Goal: Task Accomplishment & Management: Complete application form

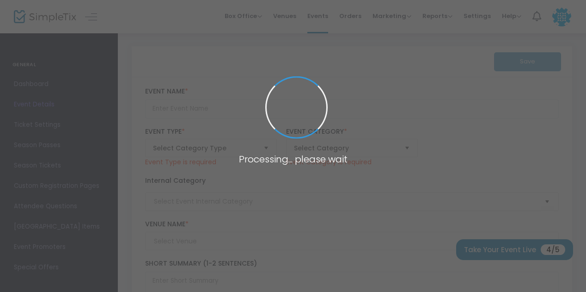
type input "DA NYC SMC Jam 2025"
type textarea "Yerrrrrr! DA NYC SMC Jam Volume 3 is taking place [DATE][DATE] in [GEOGRAPHIC_D…"
type input "Buy Tickets"
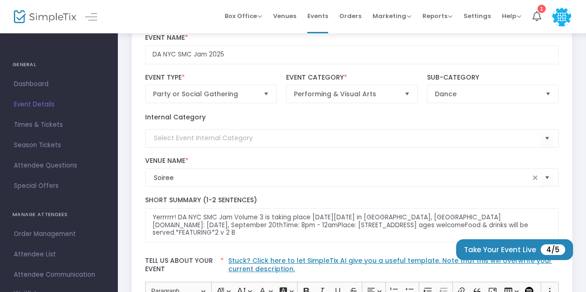
scroll to position [92, 0]
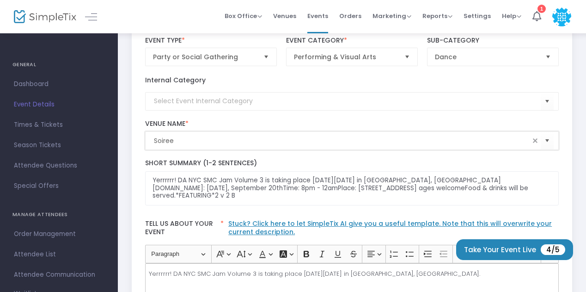
click at [247, 138] on input "Soiree" at bounding box center [342, 141] width 376 height 10
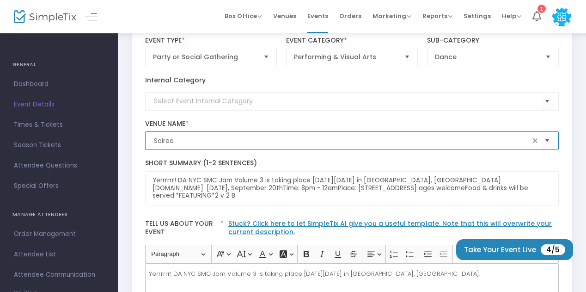
click at [247, 139] on input "Soiree" at bounding box center [342, 141] width 376 height 10
click at [313, 145] on kendo-combobox "Soiree" at bounding box center [352, 140] width 414 height 18
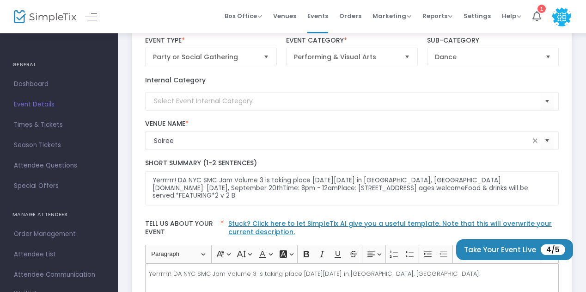
click at [500, 162] on label "Short Summary (1-2 Sentences)" at bounding box center [352, 163] width 414 height 8
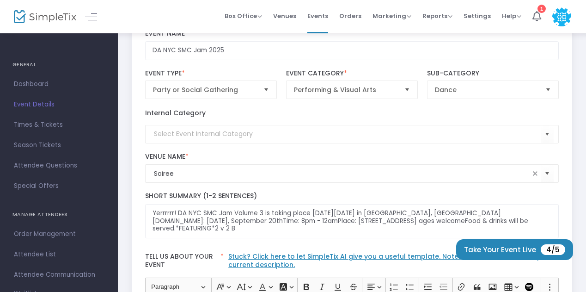
scroll to position [46, 0]
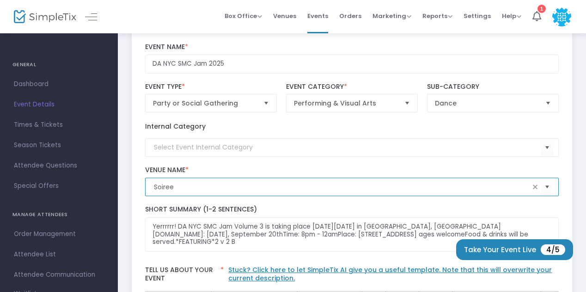
click at [214, 188] on input "Soiree" at bounding box center [342, 187] width 376 height 10
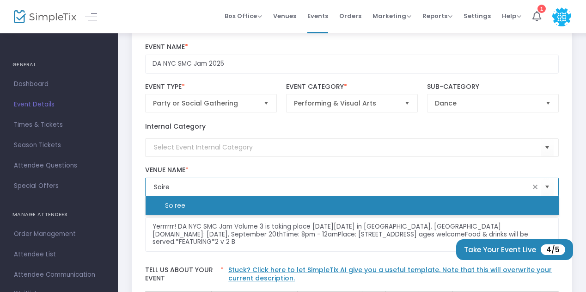
click at [217, 205] on li "Soiree" at bounding box center [352, 205] width 413 height 18
type input "Soiree"
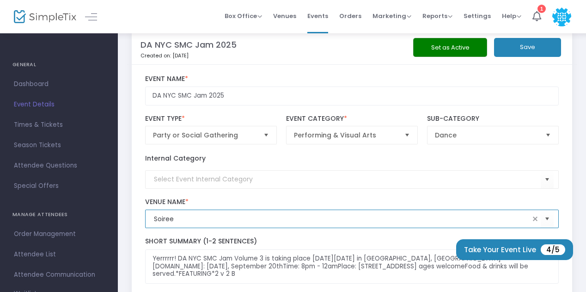
scroll to position [0, 0]
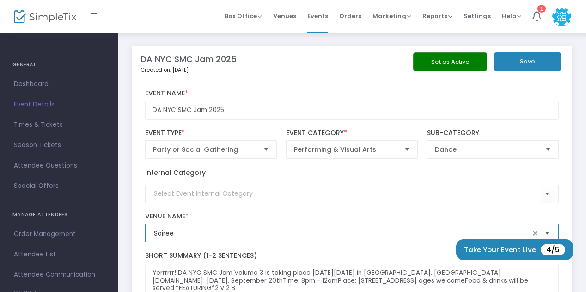
click at [359, 61] on div "DA NYC SMC Jam 2025 Created on: [DATE]" at bounding box center [282, 62] width 282 height 32
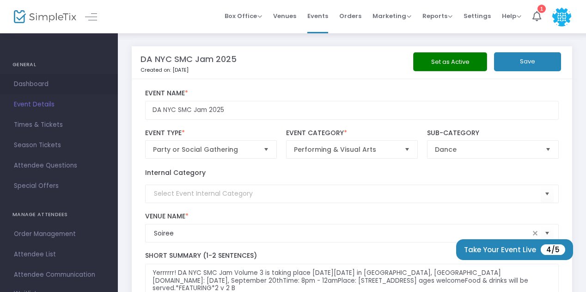
click at [31, 86] on span "Dashboard" at bounding box center [59, 84] width 90 height 12
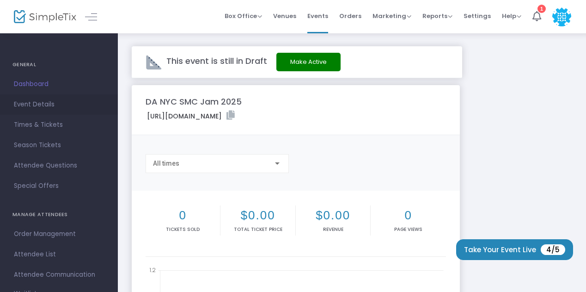
click at [41, 106] on span "Event Details" at bounding box center [59, 104] width 90 height 12
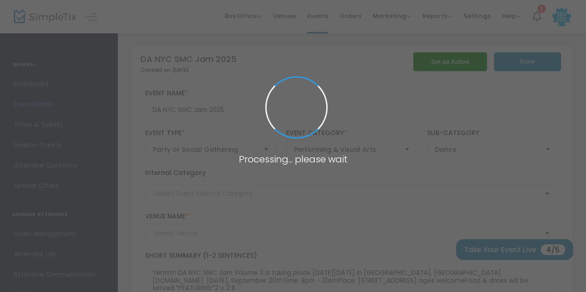
type input "Soiree"
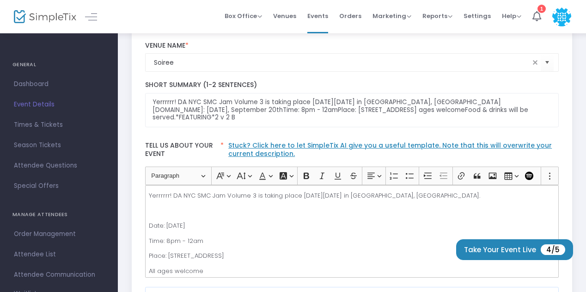
scroll to position [185, 0]
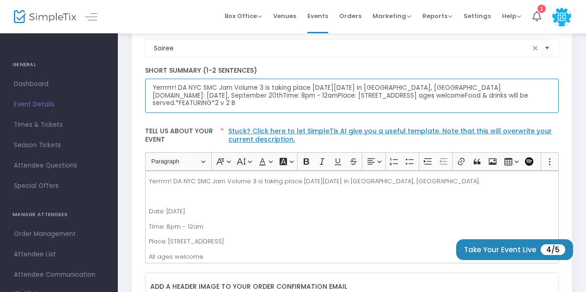
click at [299, 87] on textarea "Yerrrrrr! DA NYC SMC Jam Volume 3 is taking place [DATE][DATE] in [GEOGRAPHIC_D…" at bounding box center [352, 96] width 414 height 35
click at [263, 94] on textarea "Yerrrrrr! DA NYC SMC Jam Volume 3 is taking place [DATE][DATE] in [GEOGRAPHIC_D…" at bounding box center [352, 96] width 414 height 35
click at [258, 93] on textarea "Yerrrrrr! DA NYC SMC Jam Volume 3 is taking place [DATE][DATE] in [GEOGRAPHIC_D…" at bounding box center [352, 96] width 414 height 35
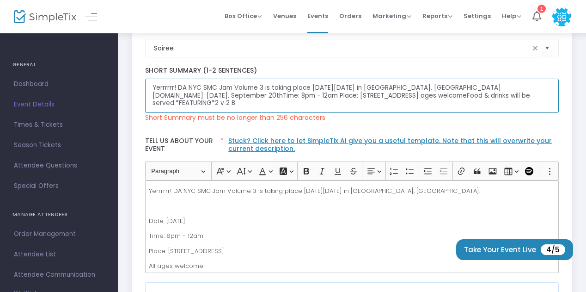
type textarea "Yerrrrrr! DA NYC SMC Jam Volume 3 is taking place [DATE][DATE] in [GEOGRAPHIC_D…"
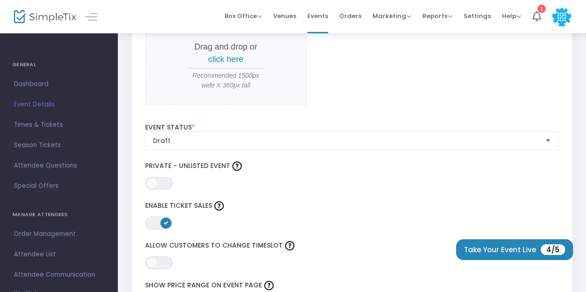
scroll to position [1295, 0]
